Goal: Task Accomplishment & Management: Use online tool/utility

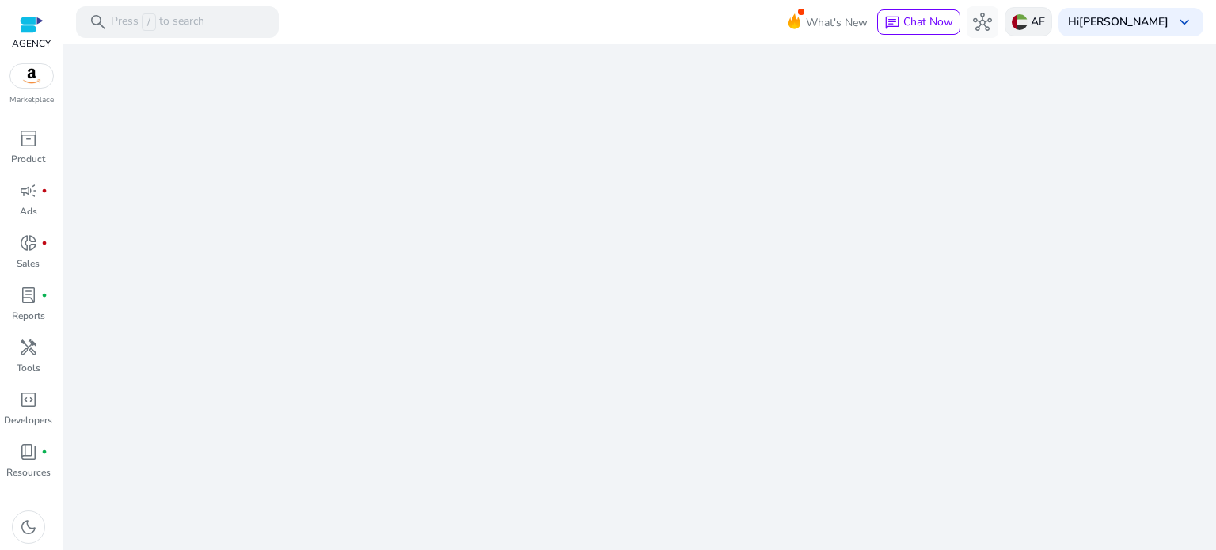
click at [1030, 25] on p "AE" at bounding box center [1037, 22] width 14 height 28
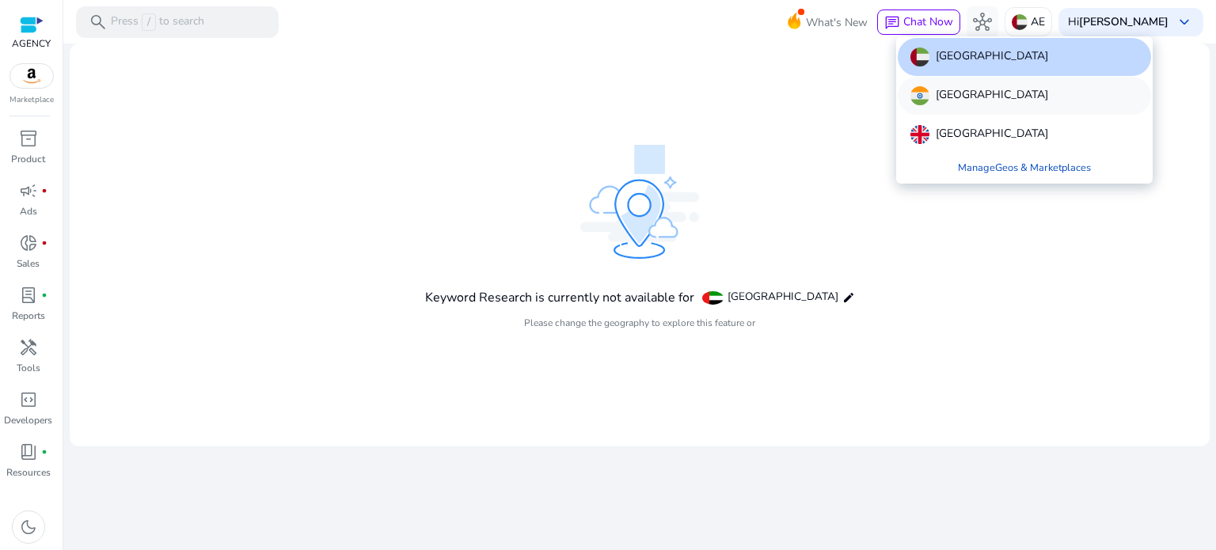
click at [947, 93] on p "[GEOGRAPHIC_DATA]" at bounding box center [991, 95] width 112 height 19
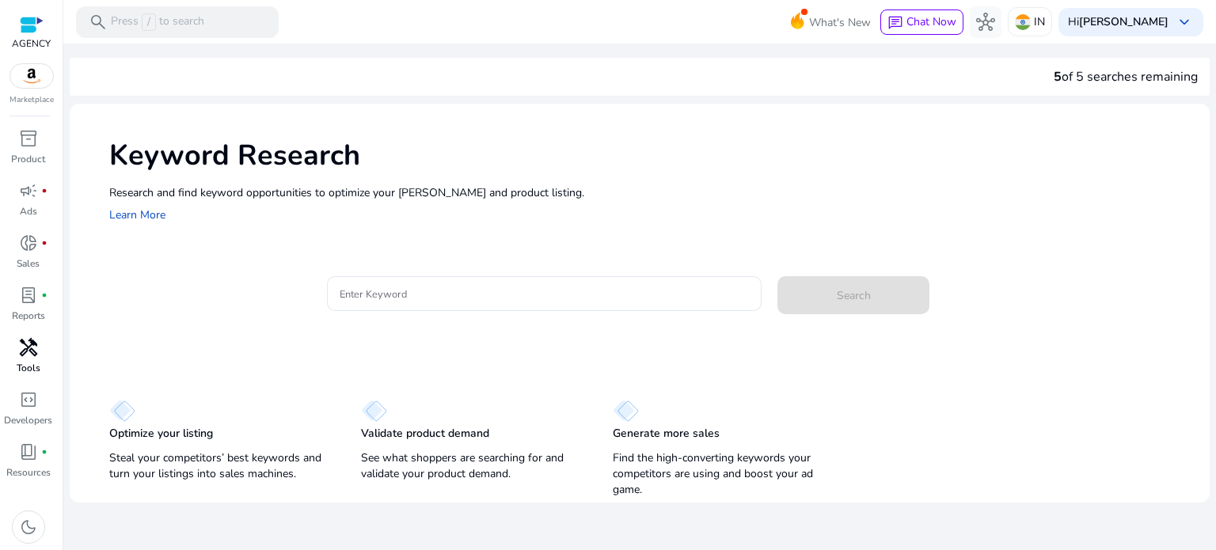
click at [25, 360] on link "handyman Tools" at bounding box center [28, 361] width 56 height 52
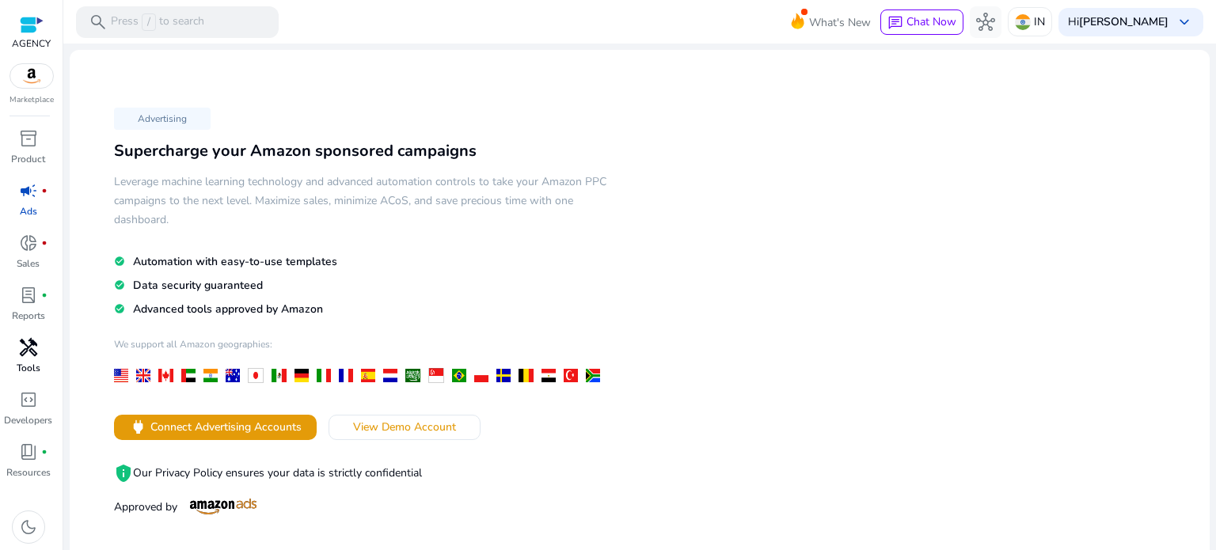
click at [32, 353] on span "handyman" at bounding box center [28, 347] width 19 height 19
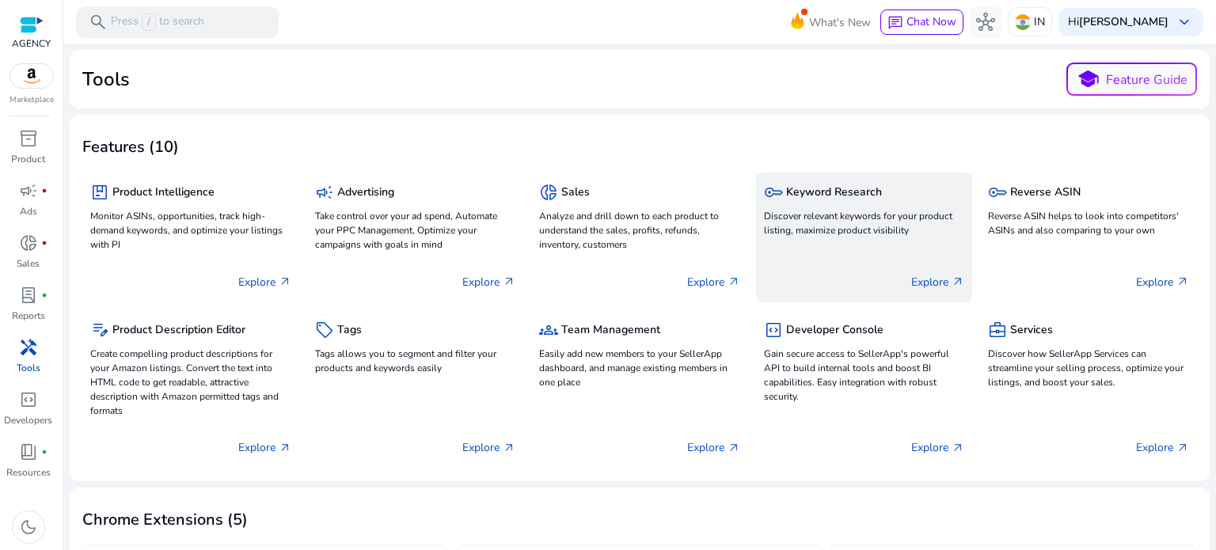
click at [788, 198] on h5 "Keyword Research" at bounding box center [834, 192] width 96 height 13
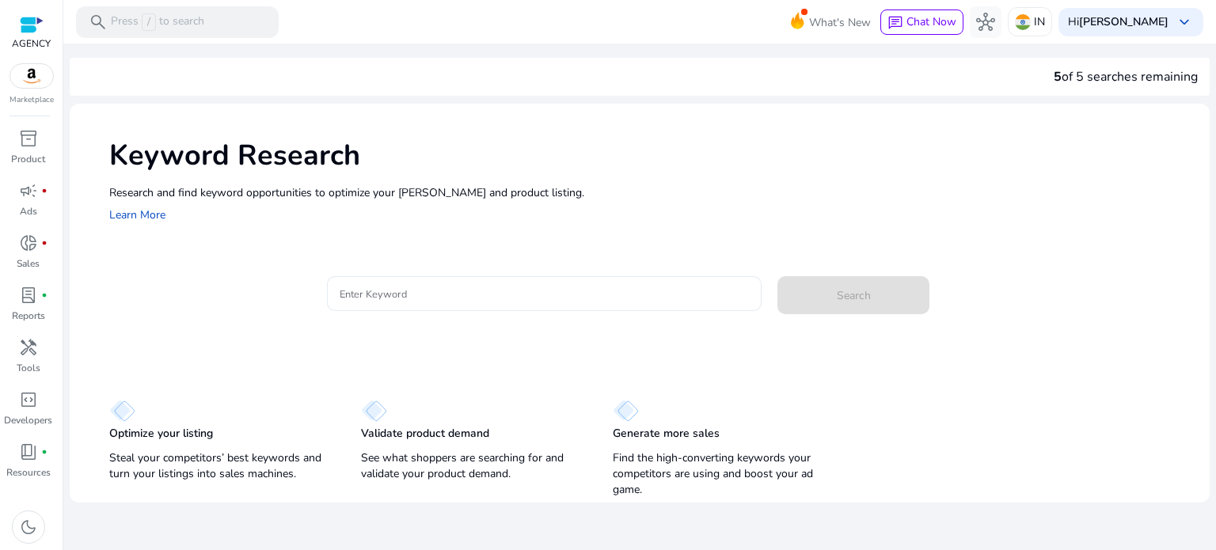
click at [373, 294] on input "Enter Keyword" at bounding box center [544, 293] width 410 height 17
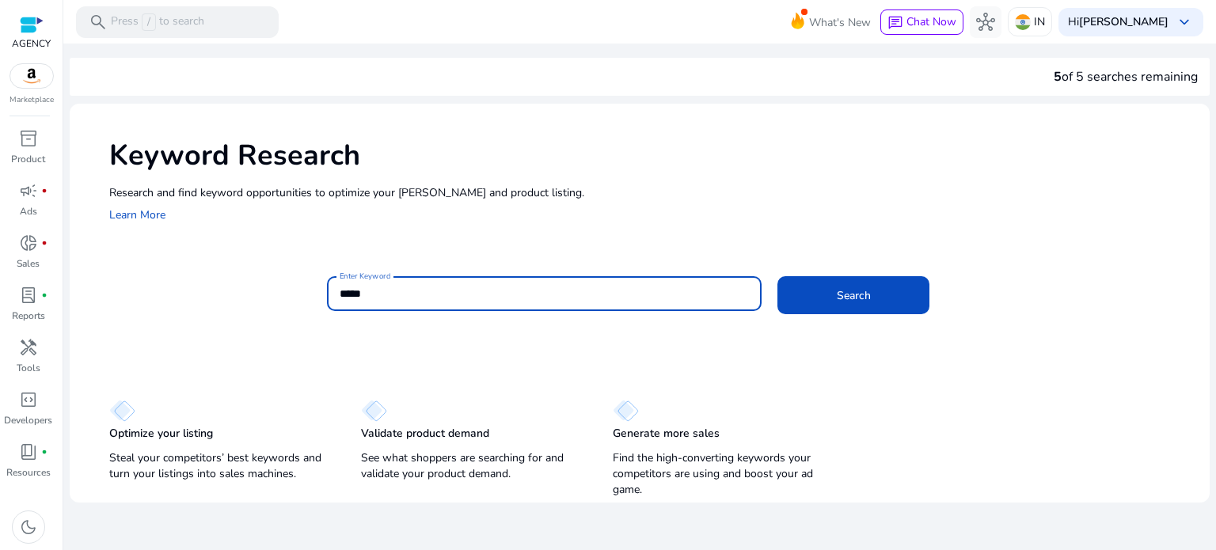
type input "*****"
click at [777, 276] on button "Search" at bounding box center [853, 295] width 152 height 38
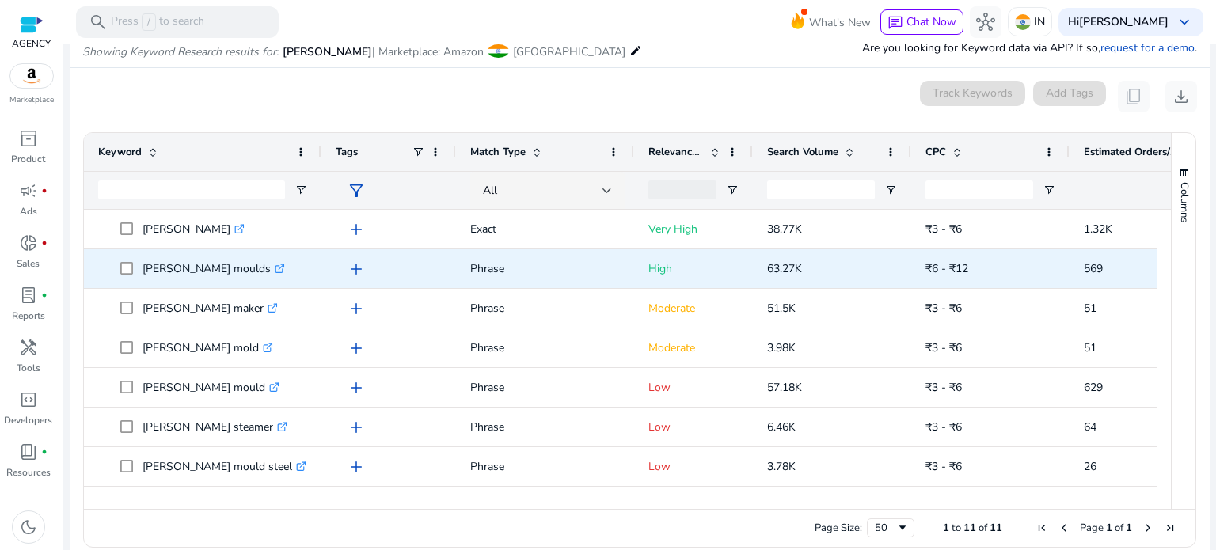
scroll to position [188, 0]
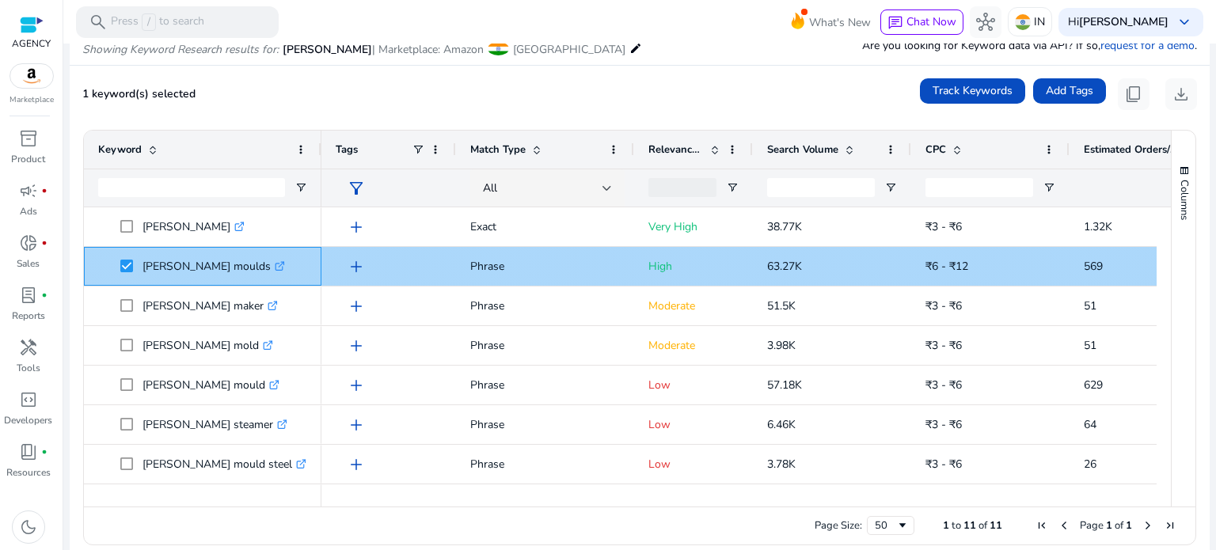
click at [275, 267] on icon at bounding box center [279, 267] width 8 height 8
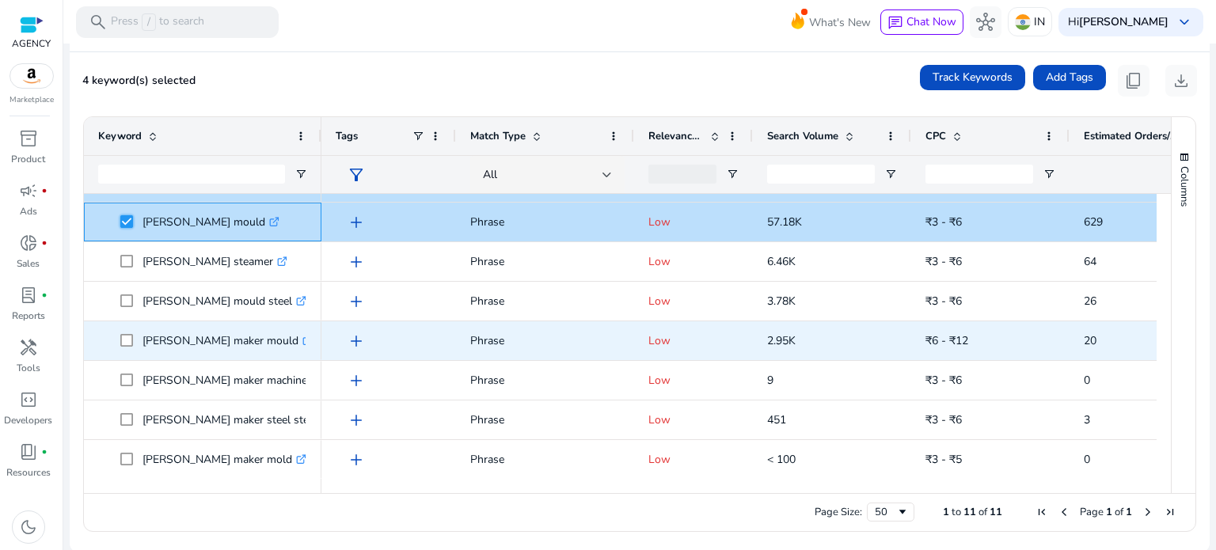
scroll to position [203, 0]
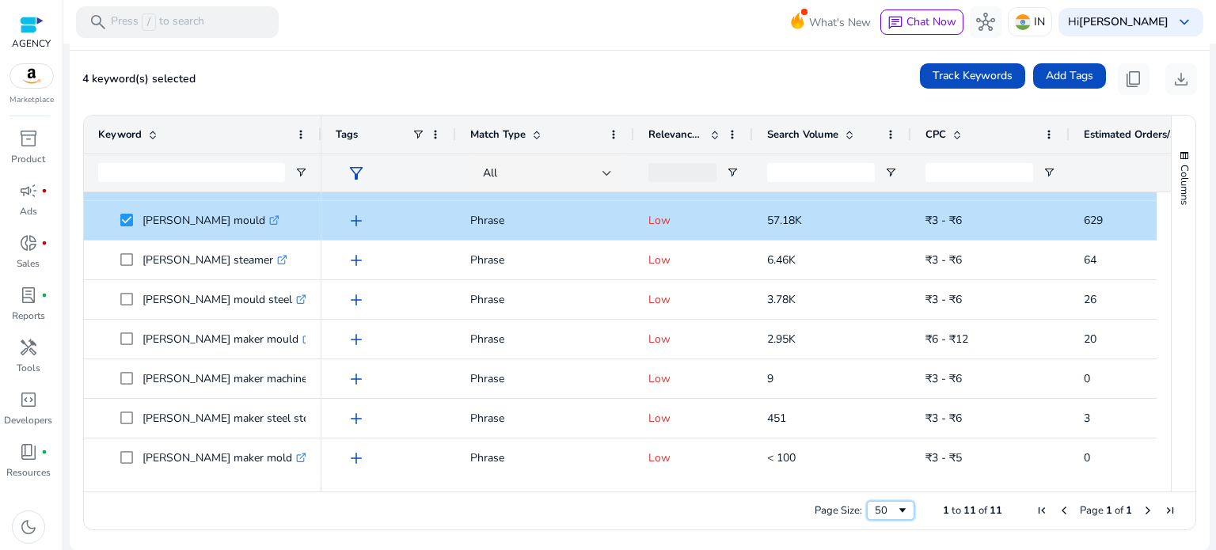
click at [896, 509] on span "Page Size" at bounding box center [902, 510] width 13 height 13
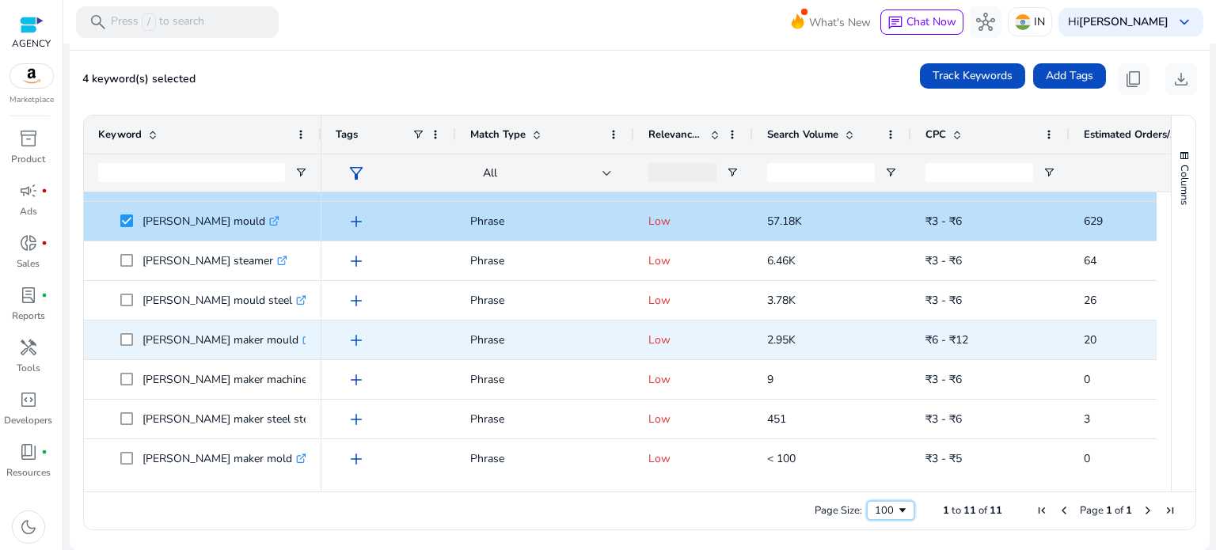
scroll to position [0, 0]
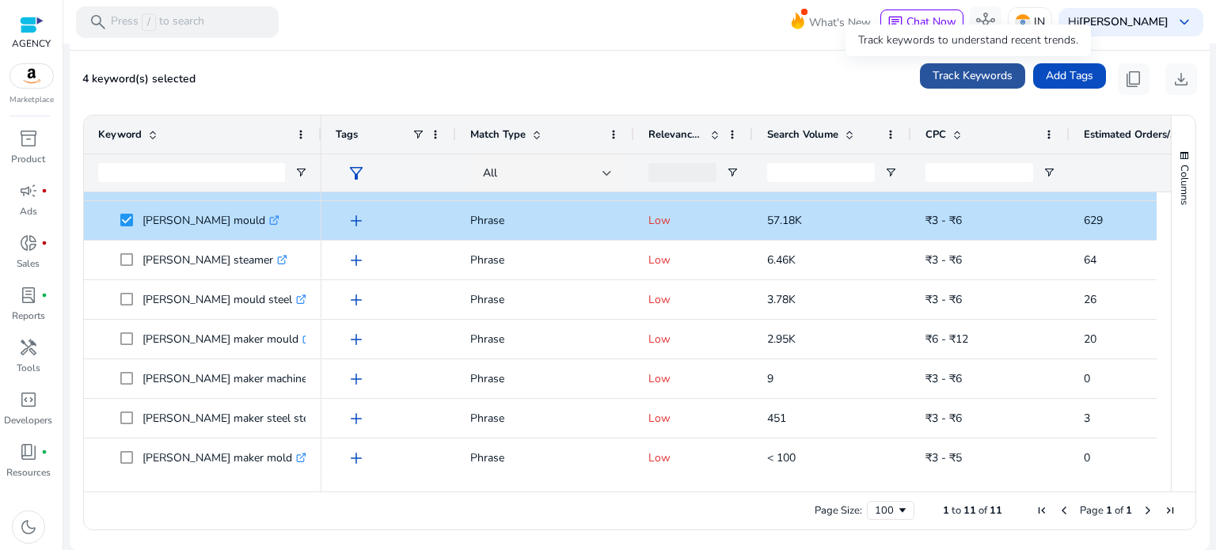
click at [978, 74] on span "Track Keywords" at bounding box center [972, 75] width 80 height 17
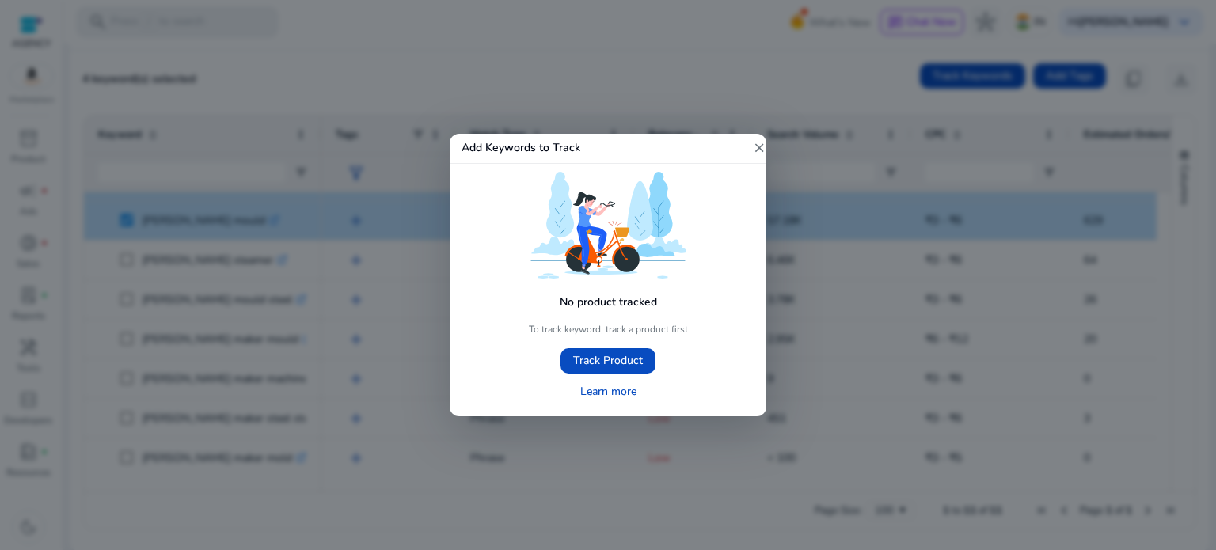
click at [760, 145] on mat-icon "close" at bounding box center [759, 148] width 14 height 14
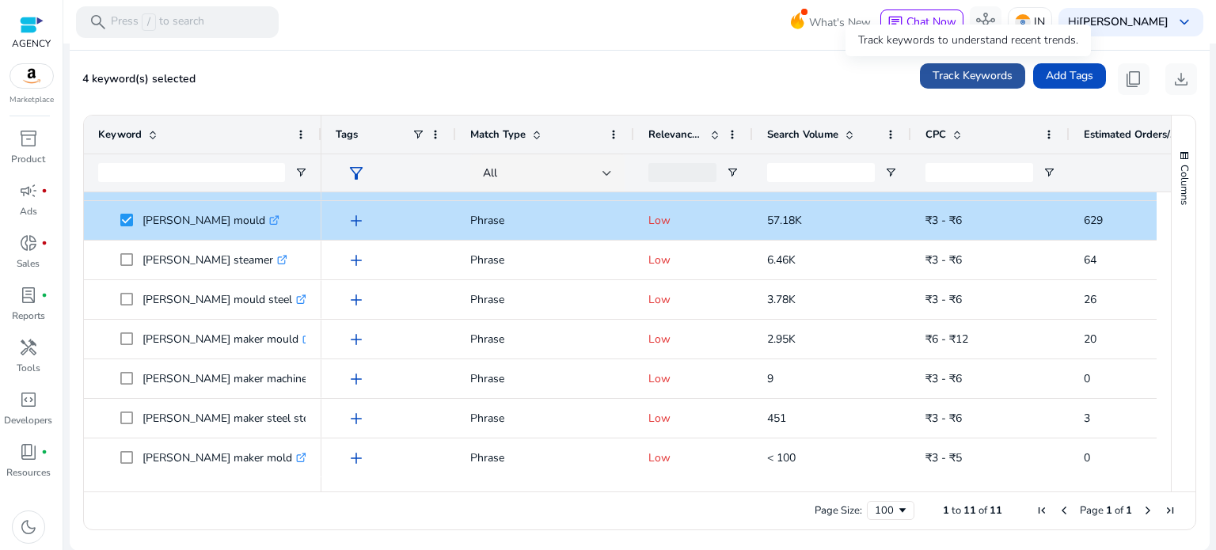
click at [956, 80] on span "Track Keywords" at bounding box center [972, 75] width 80 height 17
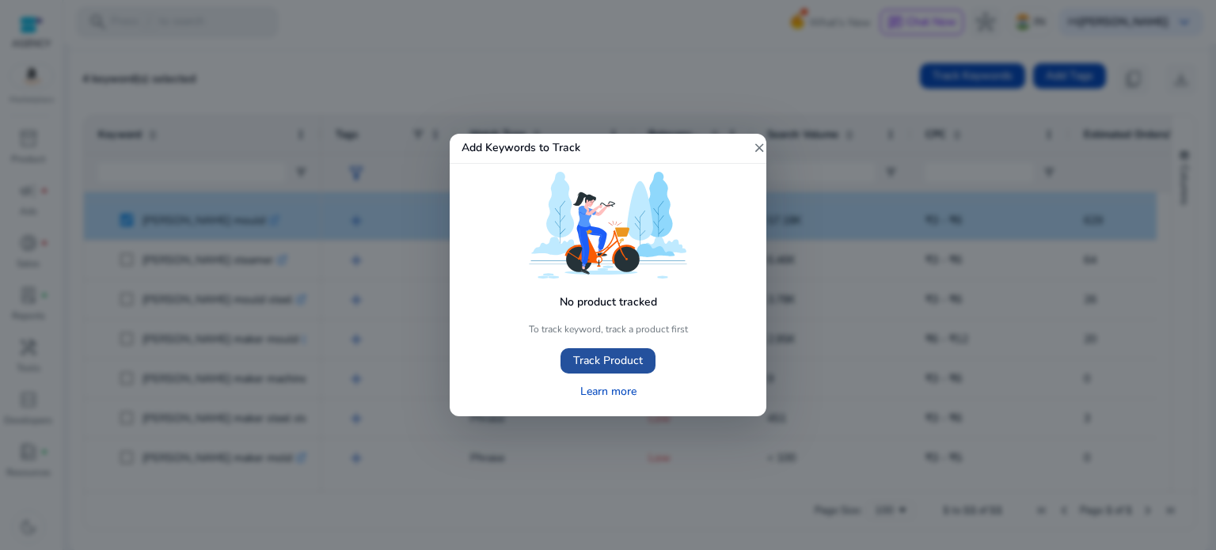
click at [594, 363] on span "Track Product" at bounding box center [608, 360] width 70 height 17
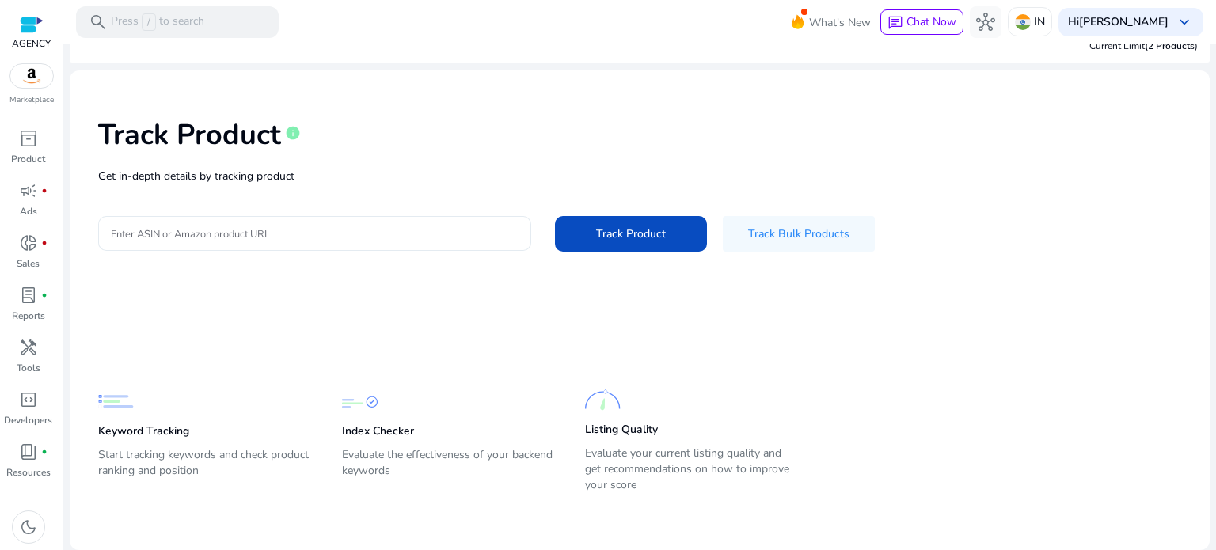
click at [264, 229] on input "Enter ASIN or Amazon product URL" at bounding box center [315, 233] width 408 height 17
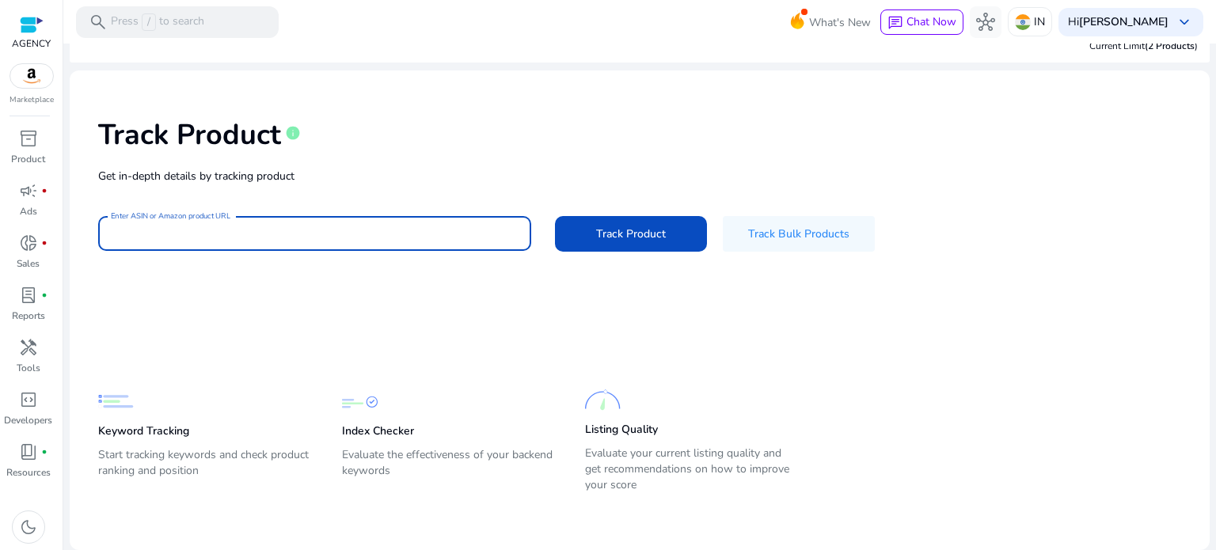
click at [251, 236] on input "Enter ASIN or Amazon product URL" at bounding box center [315, 233] width 408 height 17
paste input "**********"
type input "**********"
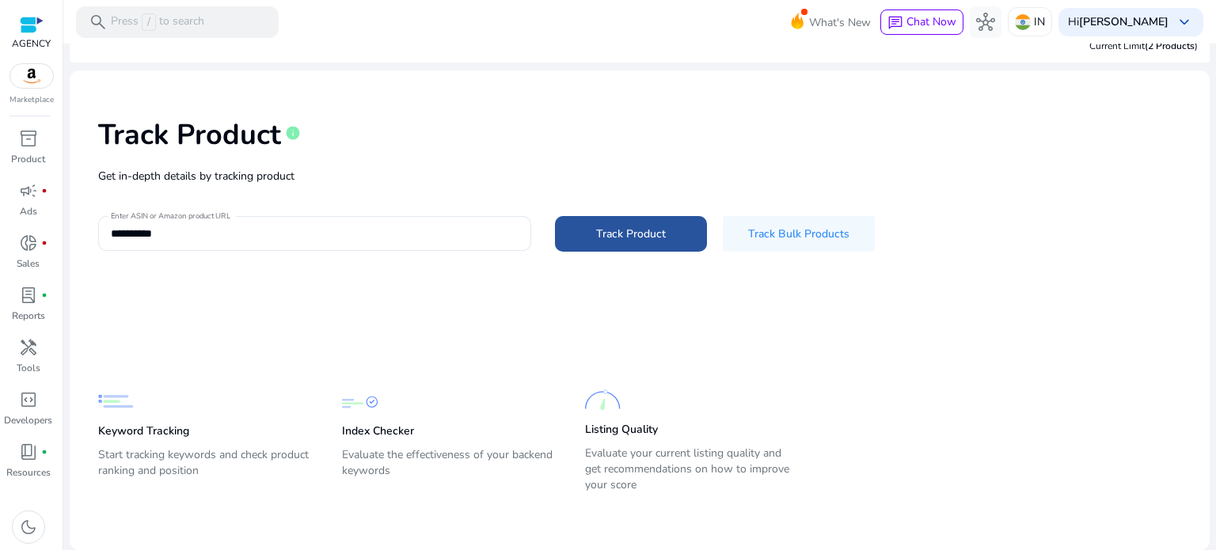
click at [649, 237] on span "Track Product" at bounding box center [631, 234] width 70 height 17
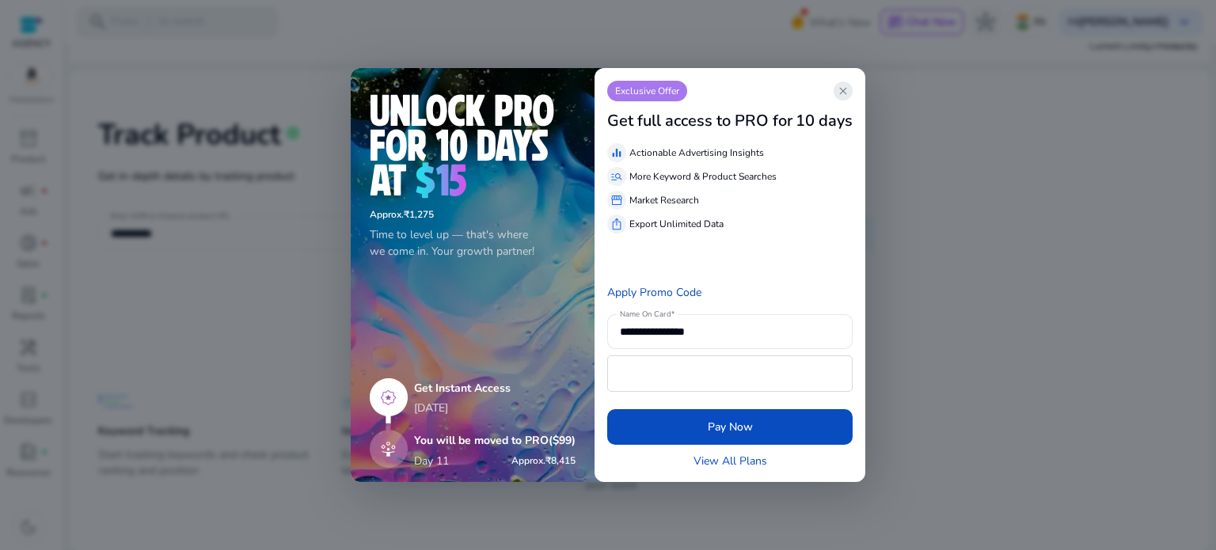
click at [845, 89] on span "close" at bounding box center [842, 91] width 13 height 13
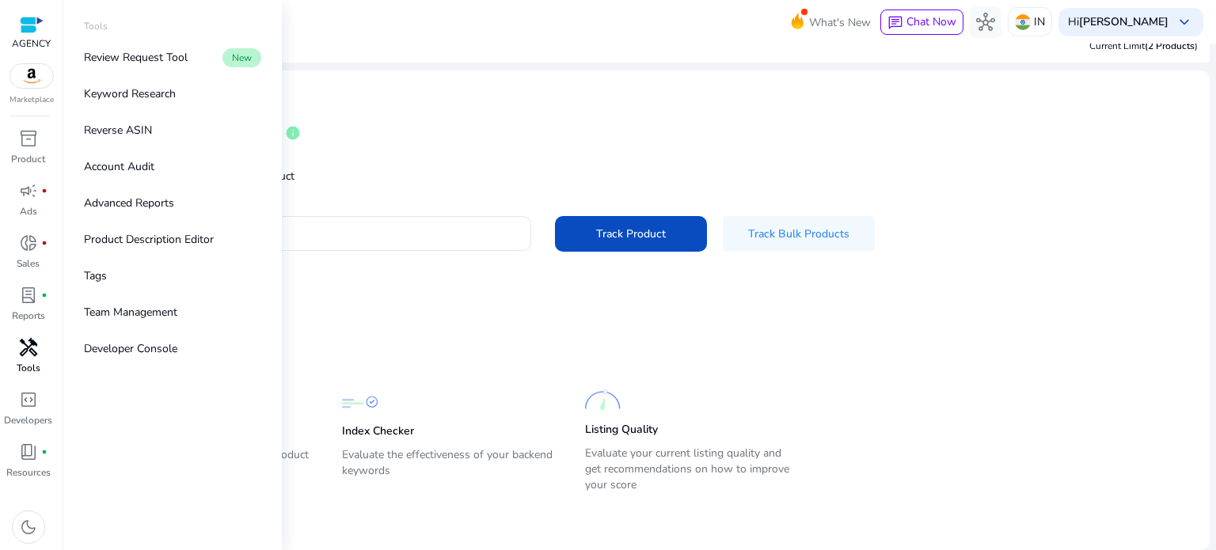
click at [23, 351] on span "handyman" at bounding box center [28, 347] width 19 height 19
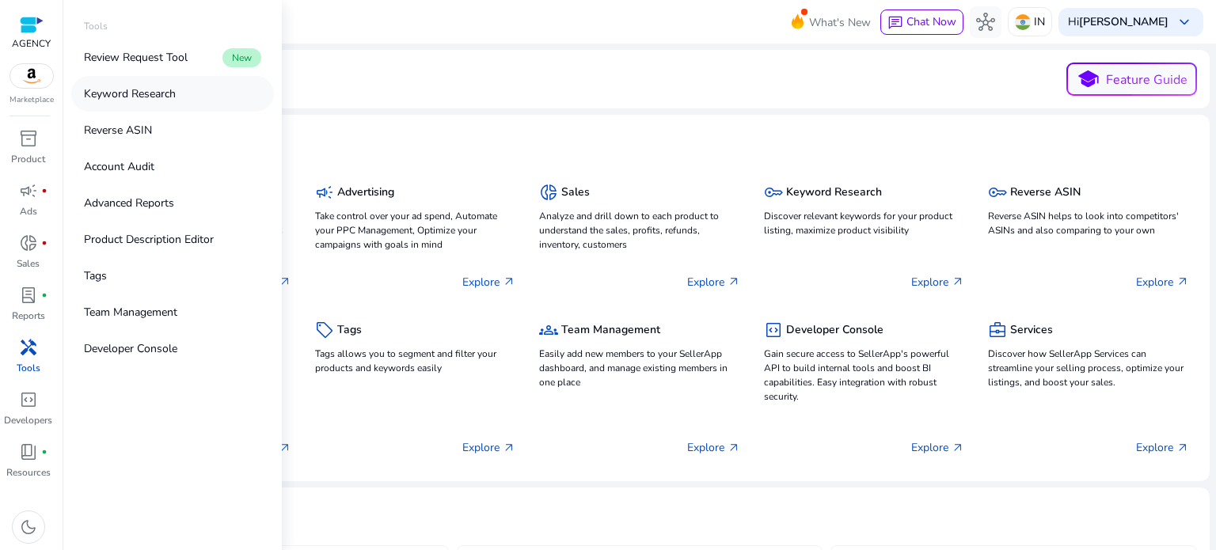
click at [127, 95] on p "Keyword Research" at bounding box center [130, 93] width 92 height 17
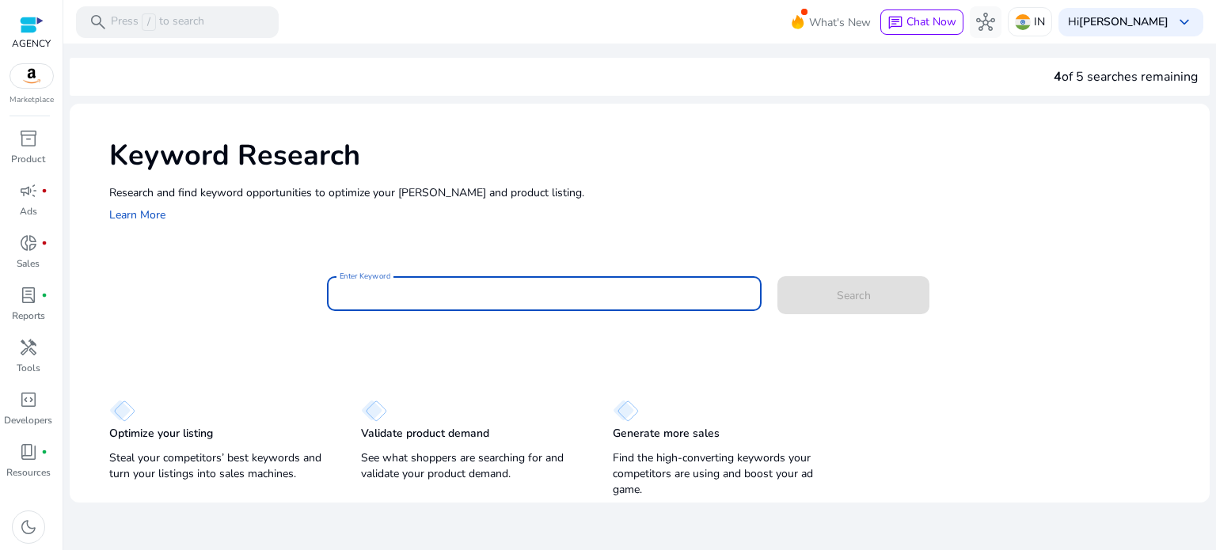
click at [396, 299] on input "Enter Keyword" at bounding box center [544, 293] width 410 height 17
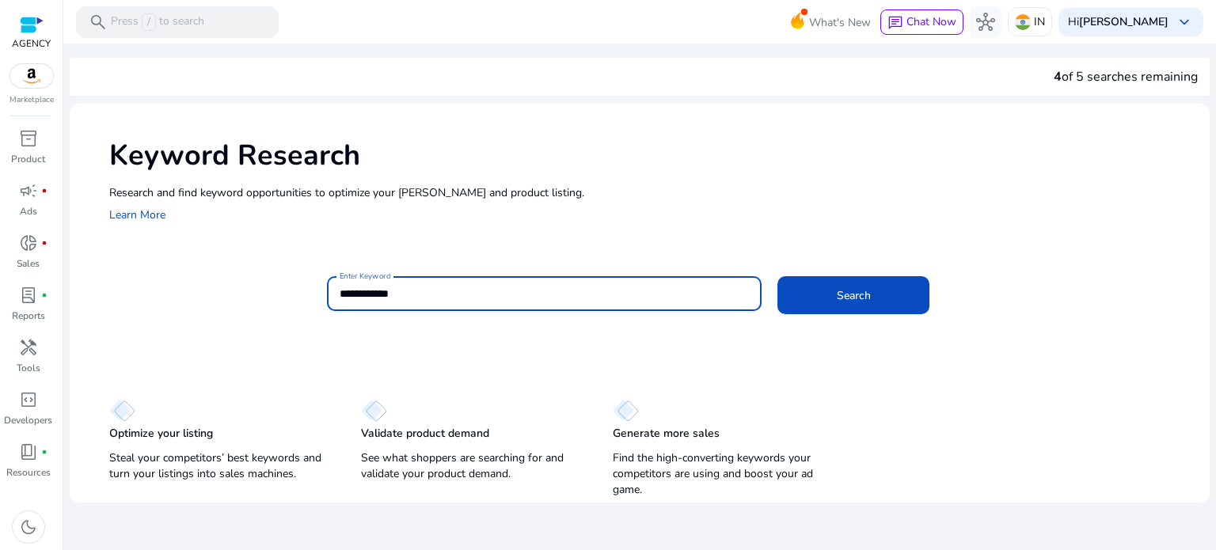
type input "**********"
click at [777, 276] on button "Search" at bounding box center [853, 295] width 152 height 38
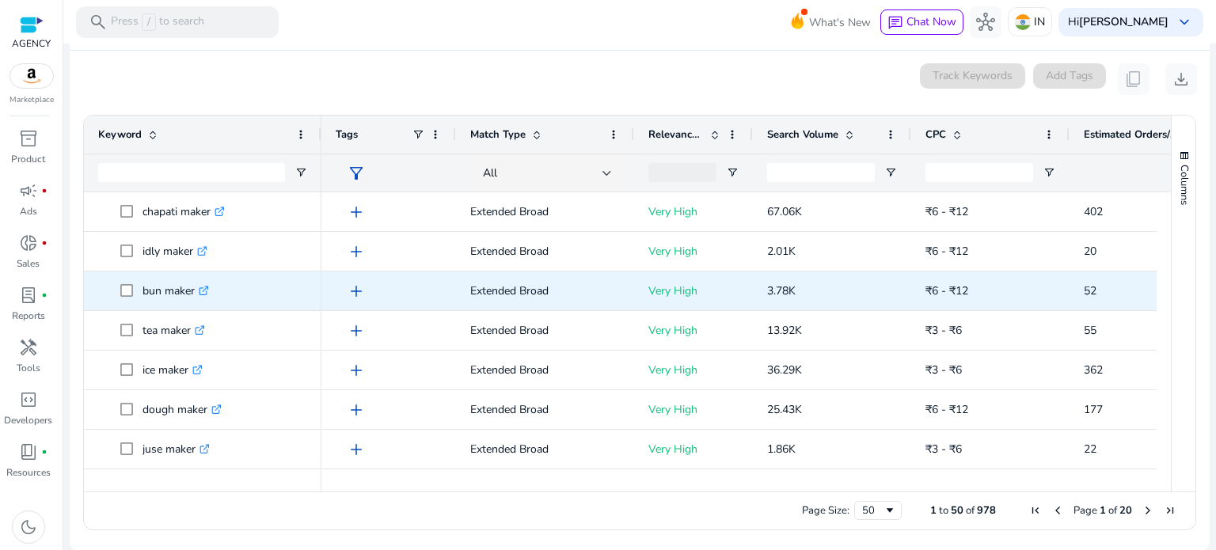
scroll to position [237, 0]
